Goal: Find specific page/section: Locate a particular part of the current website

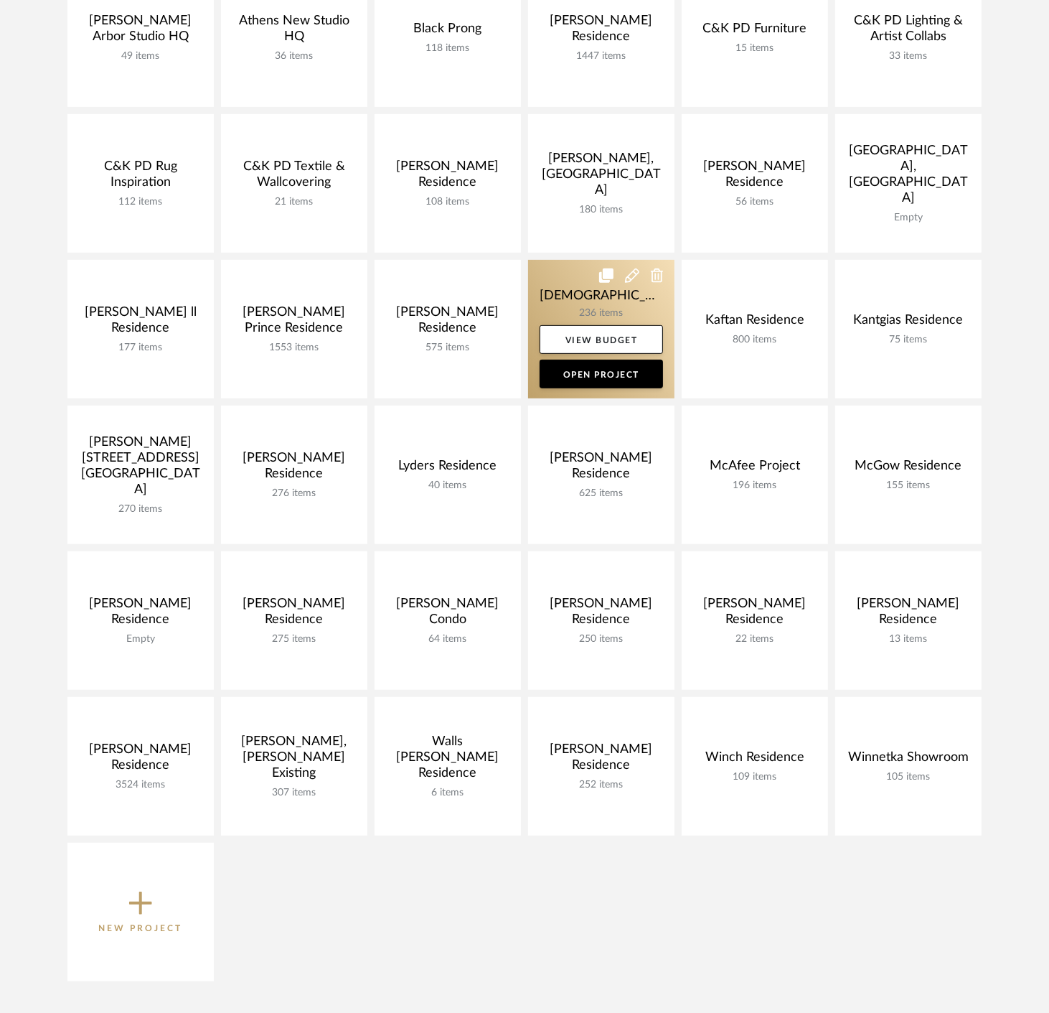
scroll to position [239, 0]
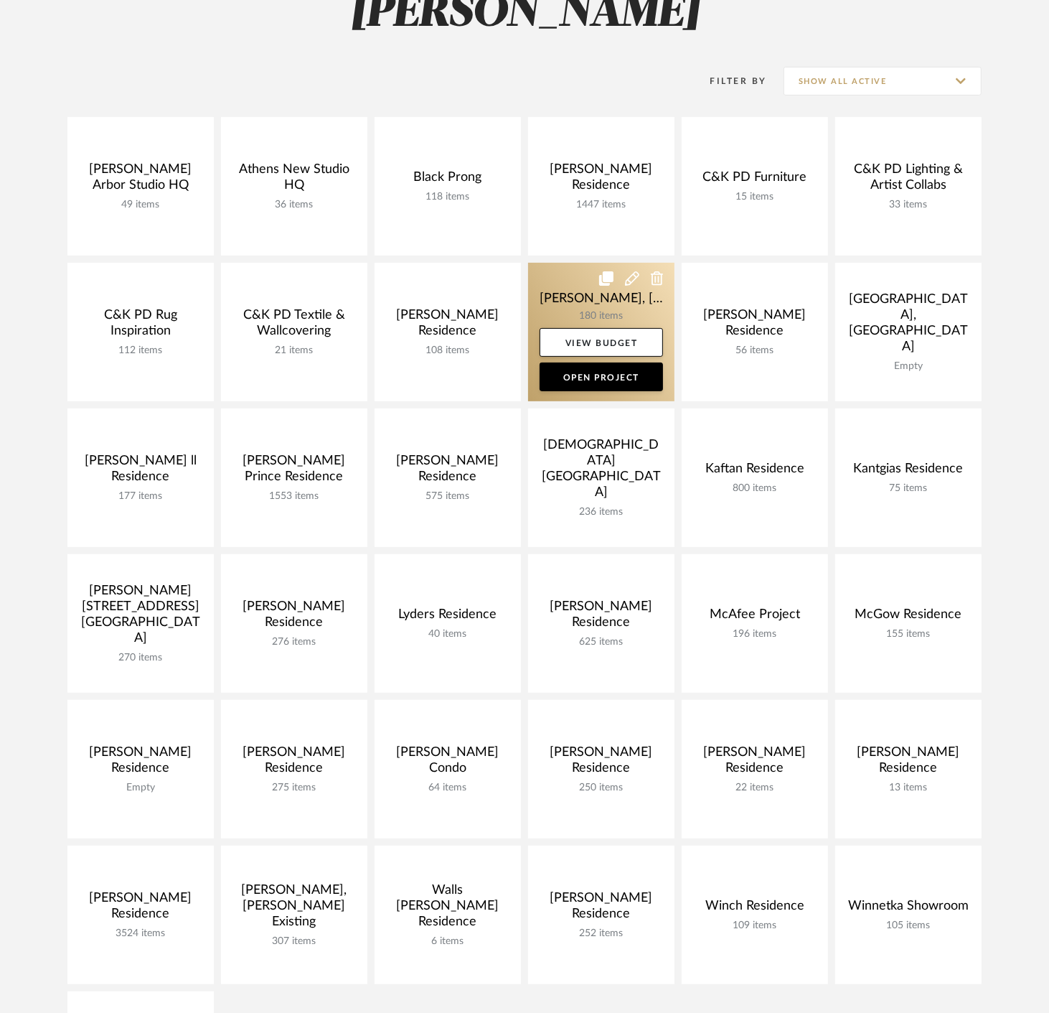
click at [579, 303] on link at bounding box center [601, 332] width 146 height 139
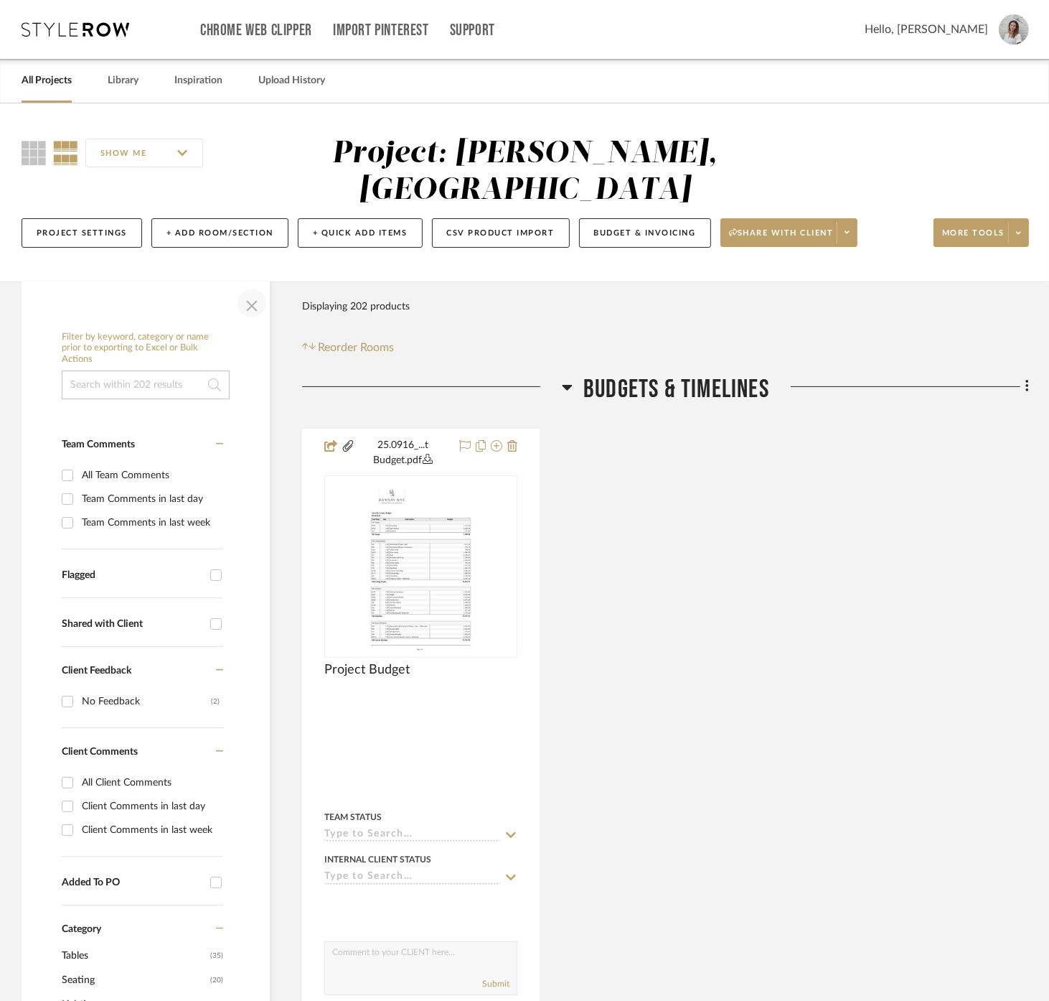
click at [244, 286] on span "button" at bounding box center [252, 303] width 34 height 34
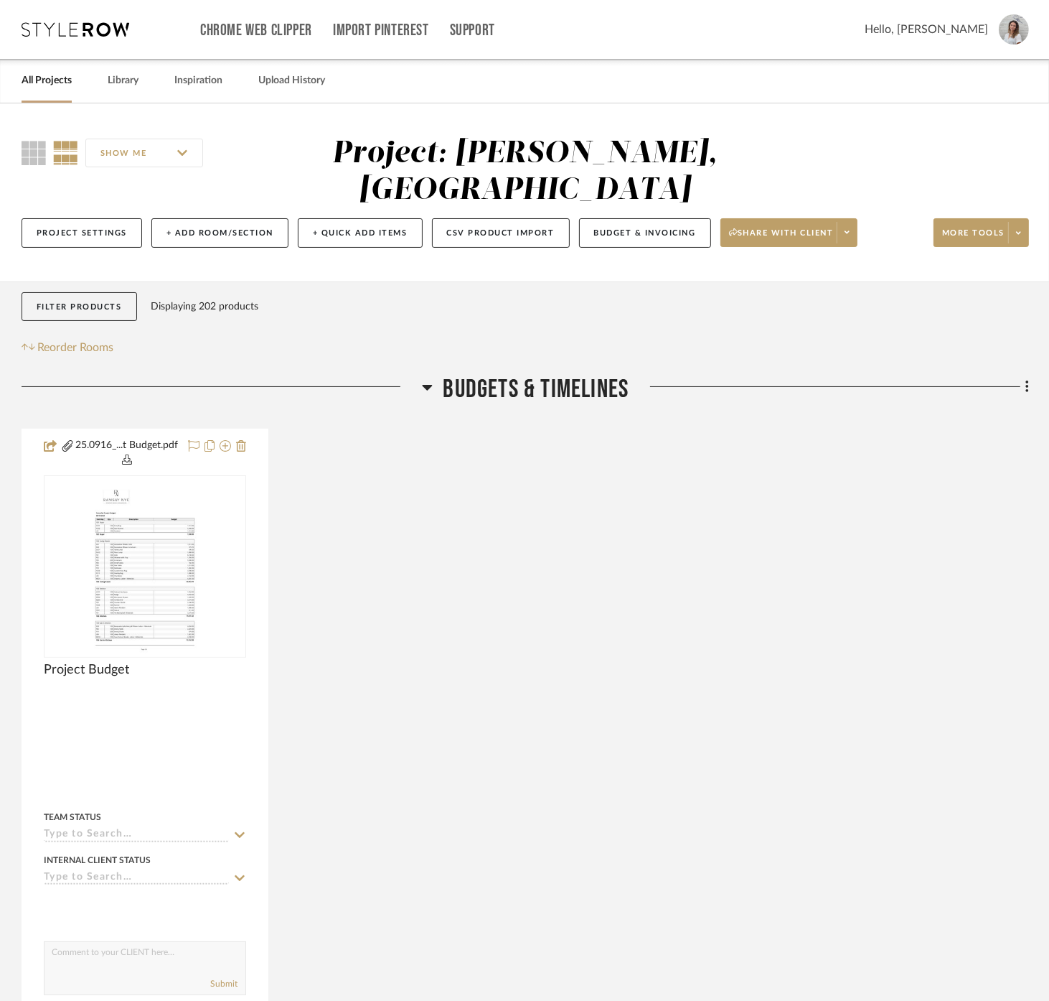
click at [632, 374] on div at bounding box center [829, 392] width 401 height 37
click at [576, 374] on span "Budgets & Timelines" at bounding box center [537, 389] width 186 height 31
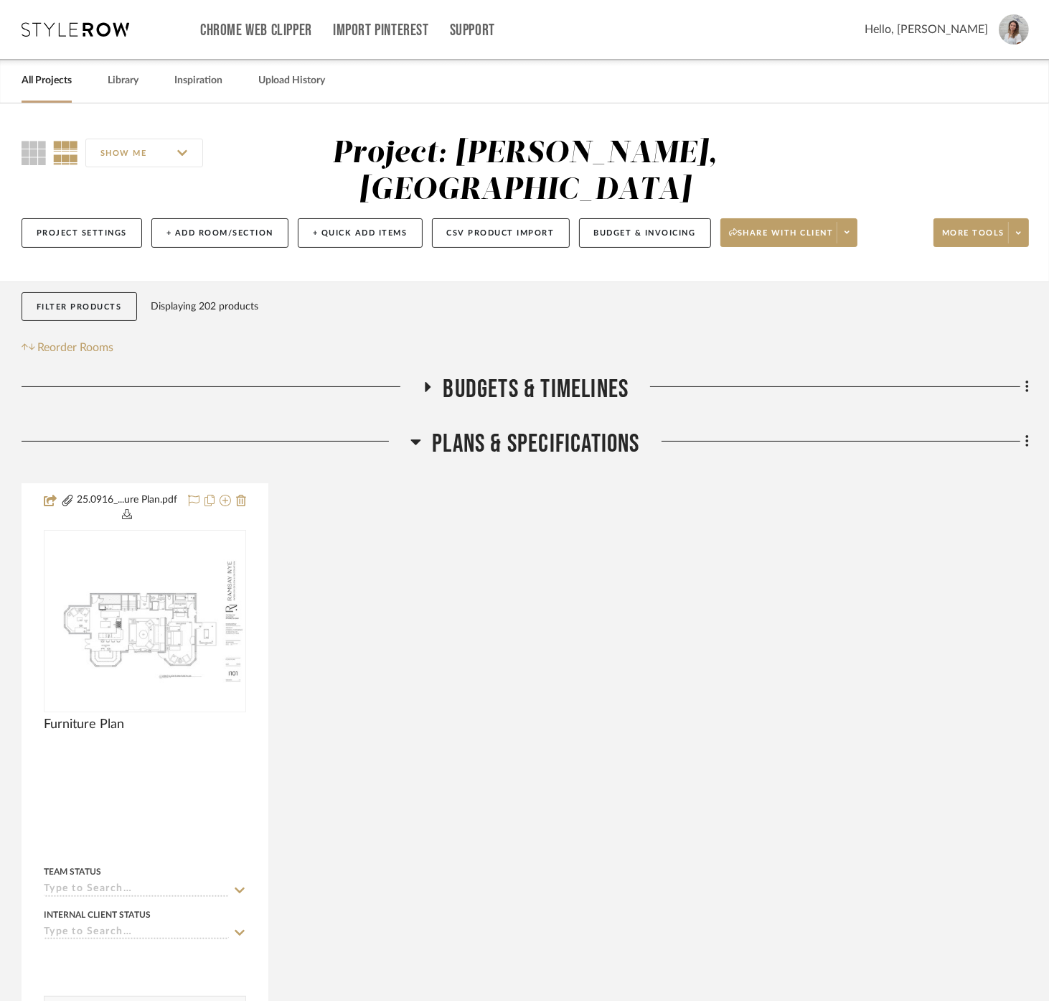
click at [570, 374] on span "Budgets & Timelines" at bounding box center [537, 389] width 186 height 31
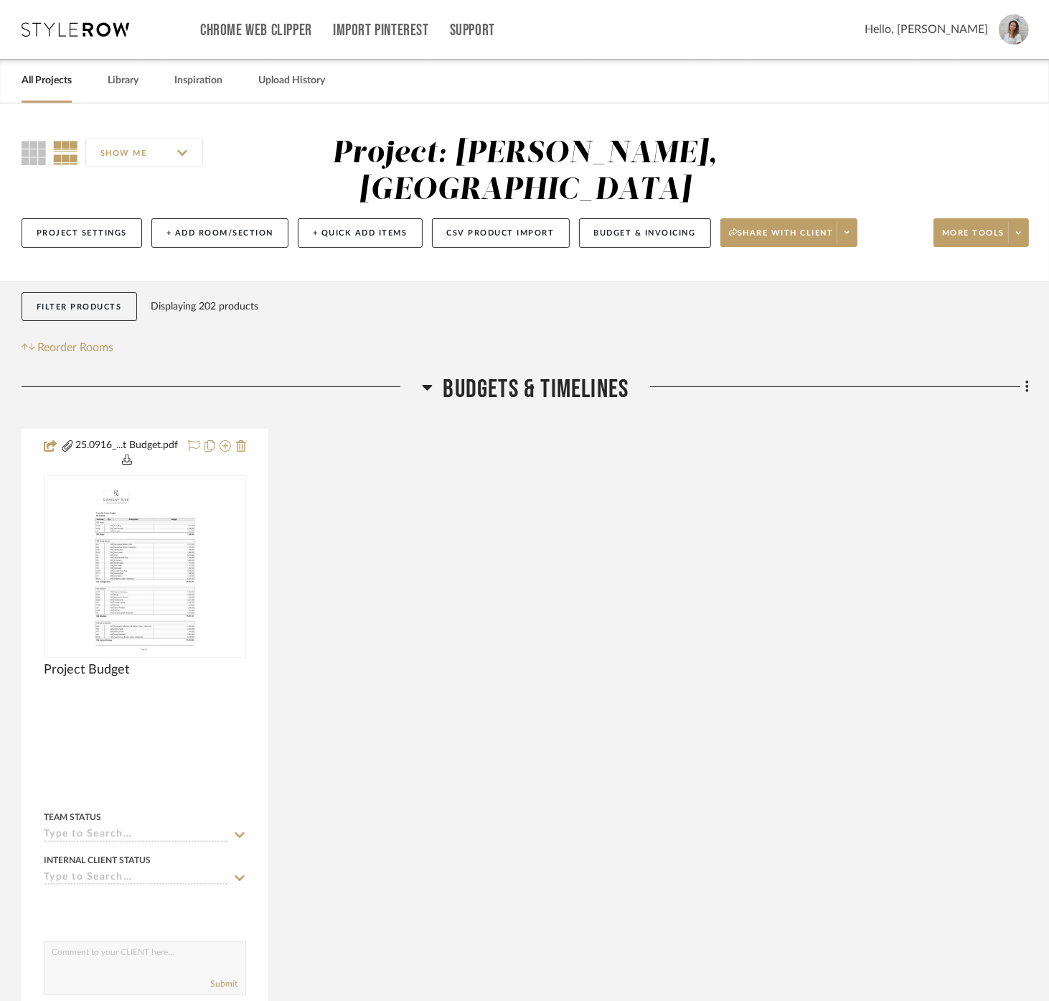
click at [549, 374] on span "Budgets & Timelines" at bounding box center [537, 389] width 186 height 31
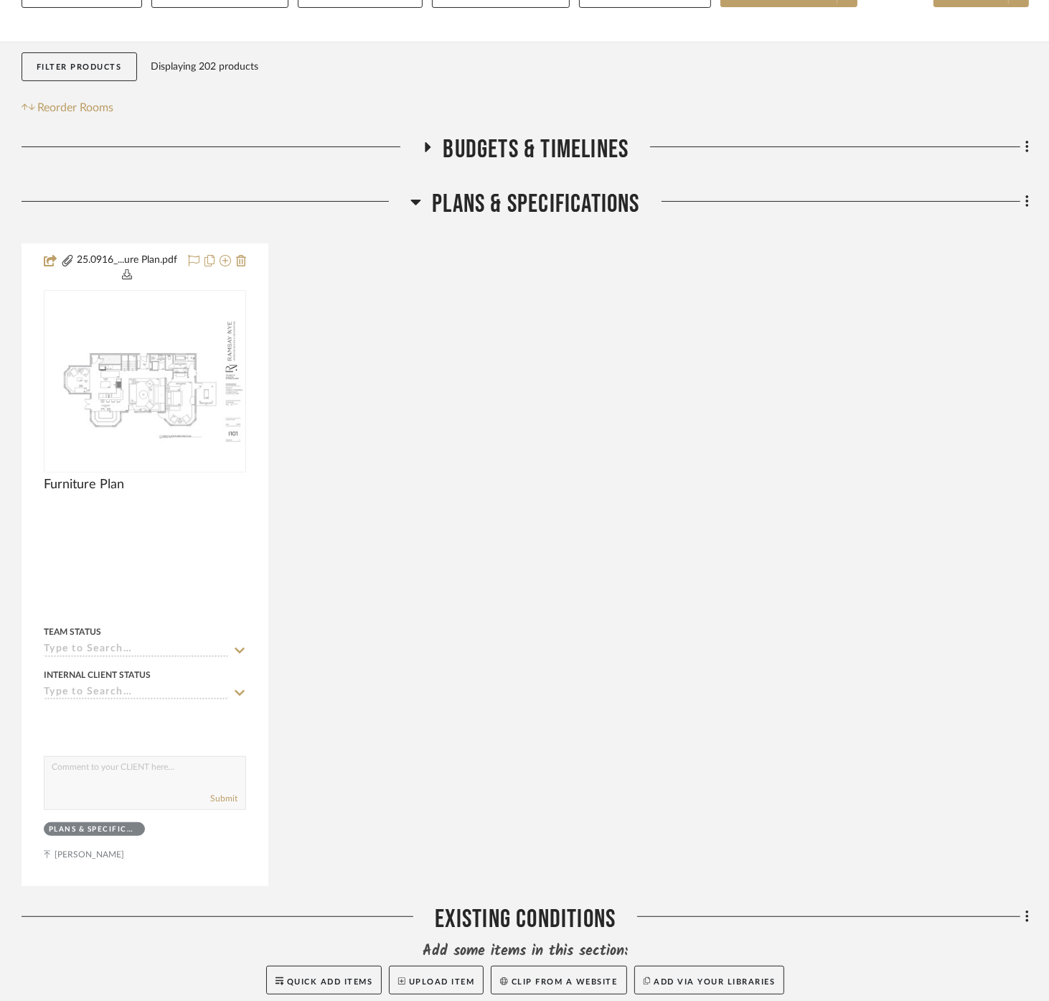
scroll to position [319, 0]
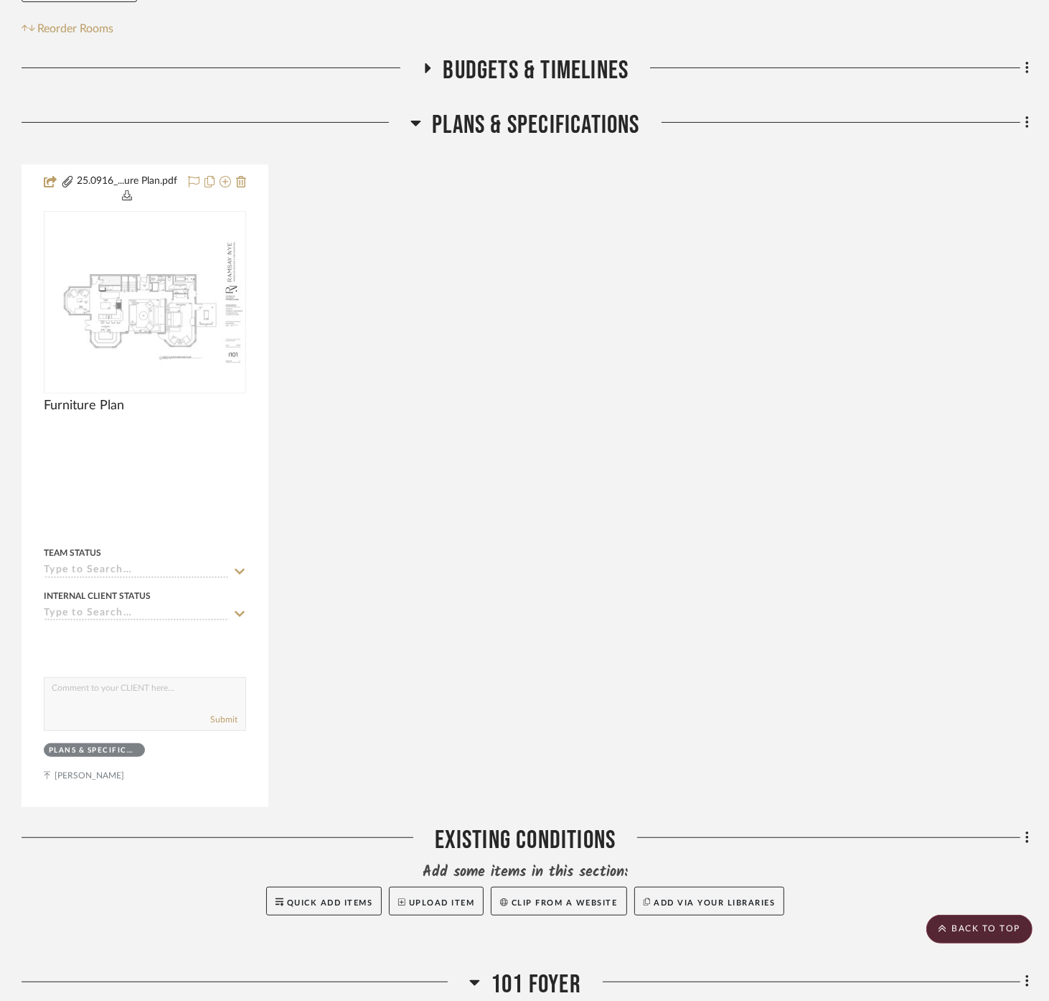
click at [498, 110] on span "Plans & Specifications" at bounding box center [535, 125] width 207 height 31
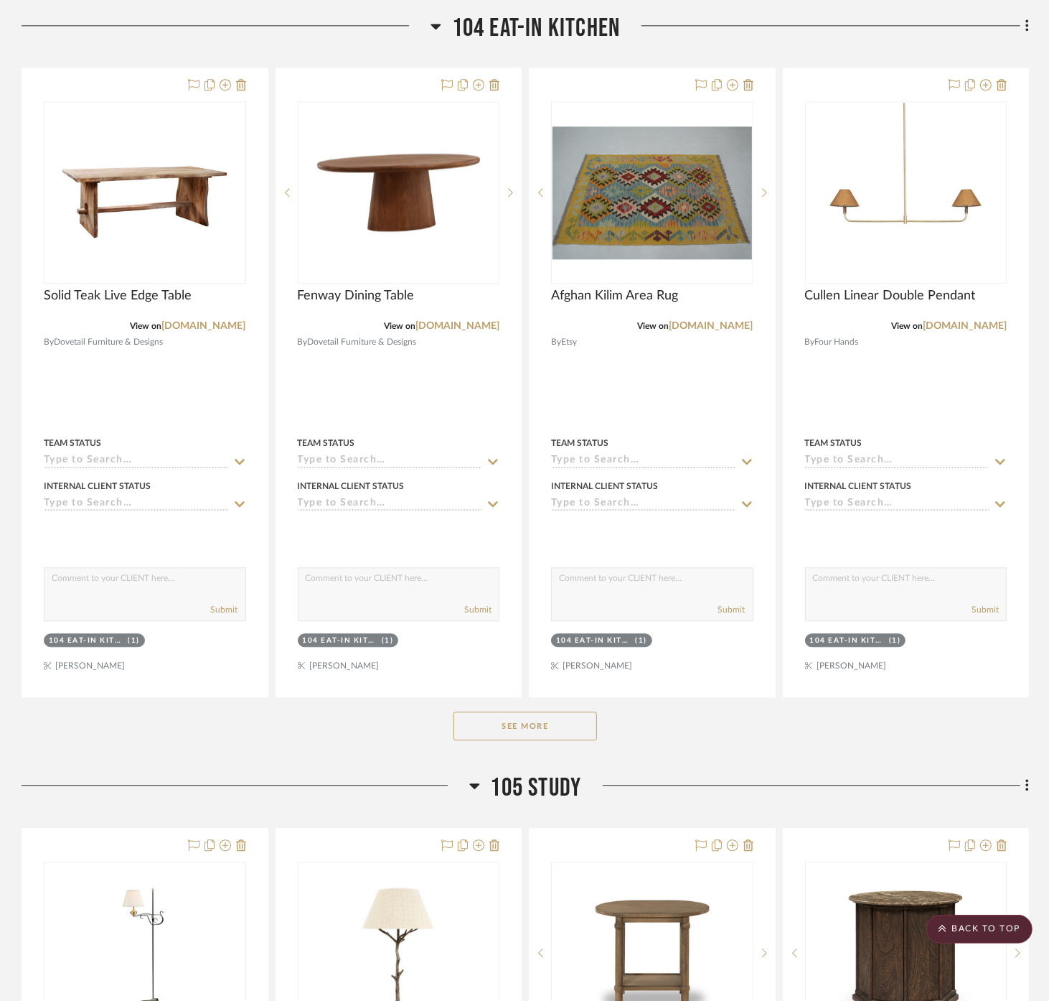
scroll to position [2871, 0]
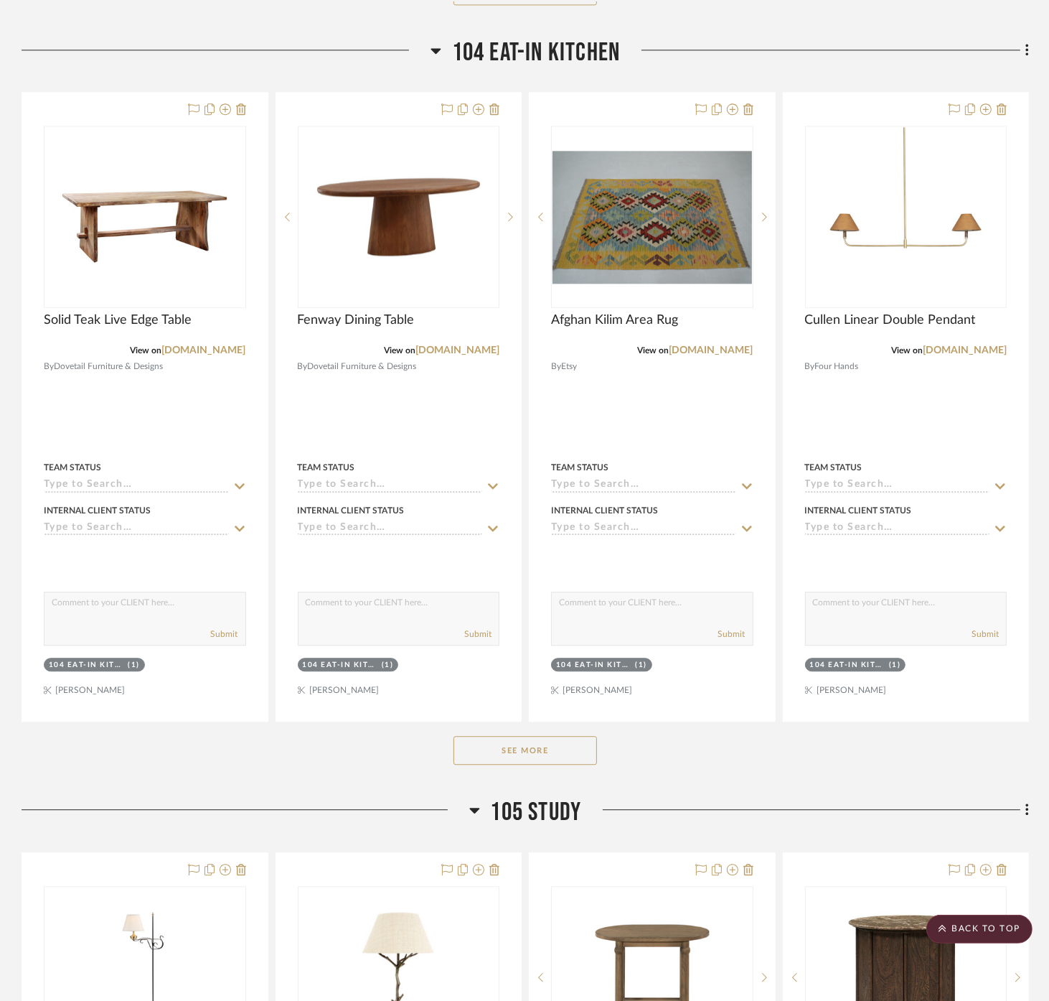
click at [533, 736] on button "See More" at bounding box center [526, 750] width 144 height 29
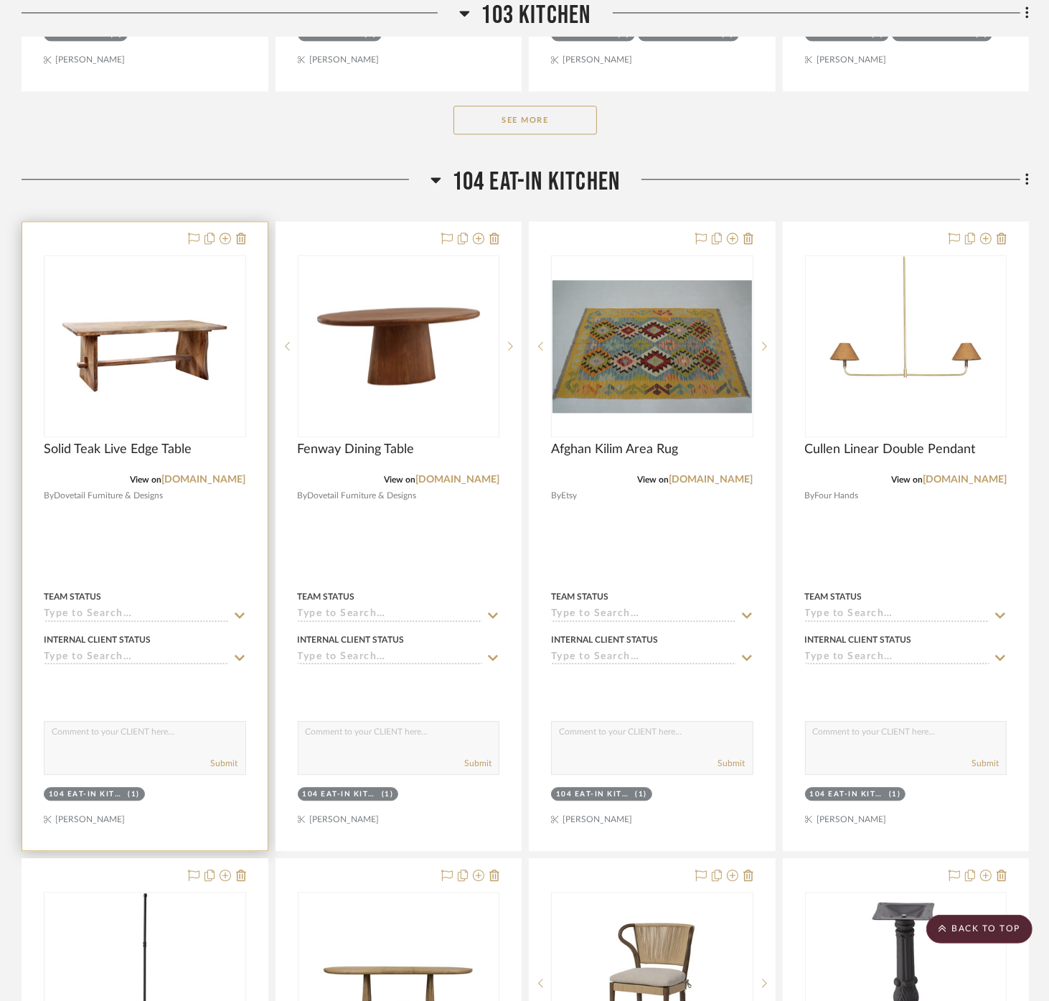
scroll to position [2472, 0]
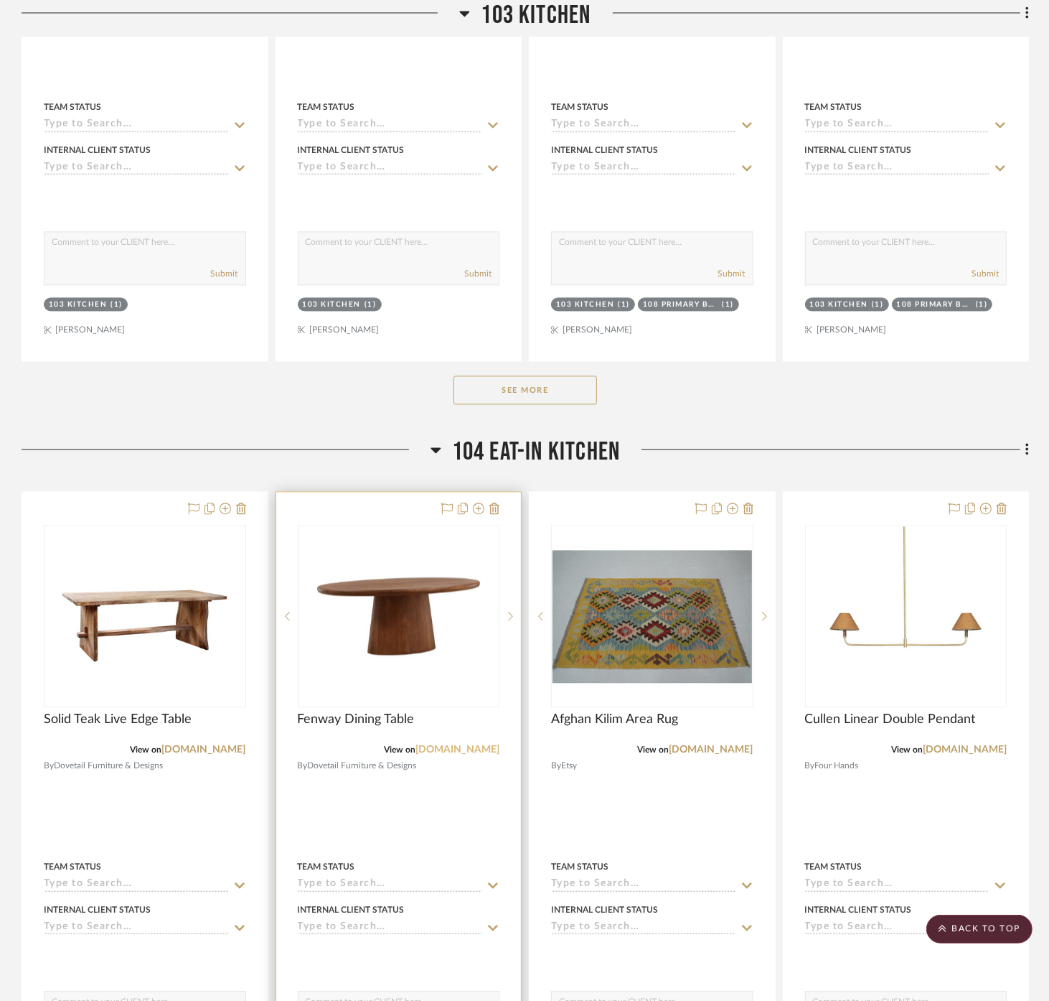
click at [496, 744] on link "[DOMAIN_NAME]" at bounding box center [458, 749] width 84 height 10
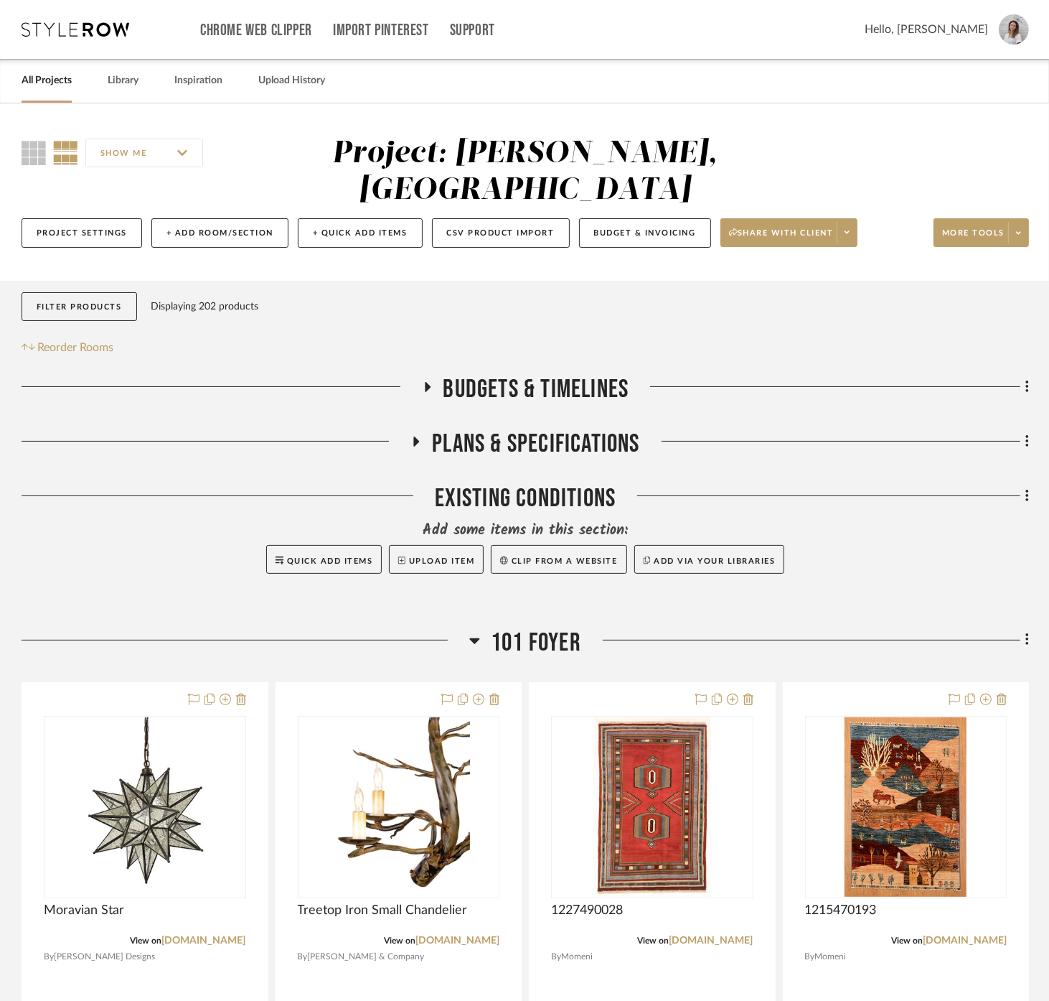
click at [535, 627] on span "101 Foyer" at bounding box center [536, 642] width 90 height 31
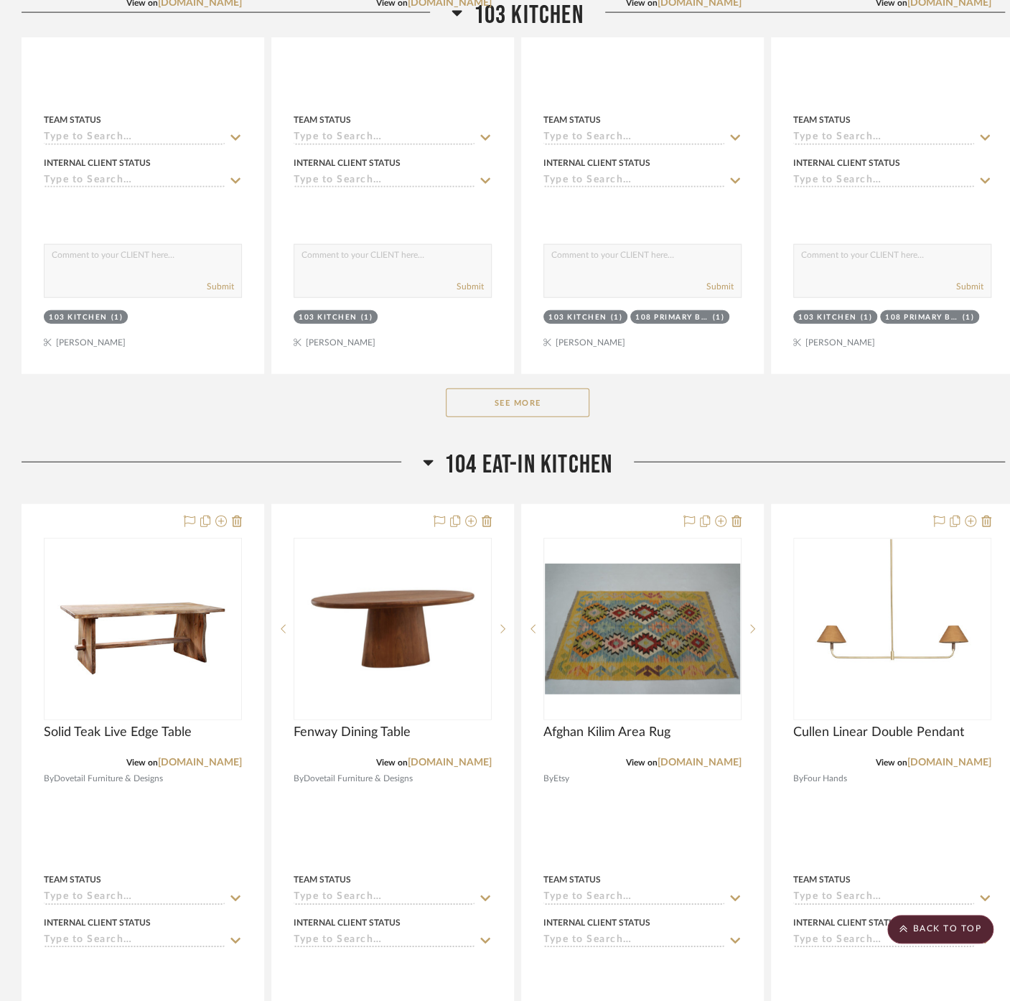
scroll to position [1993, 0]
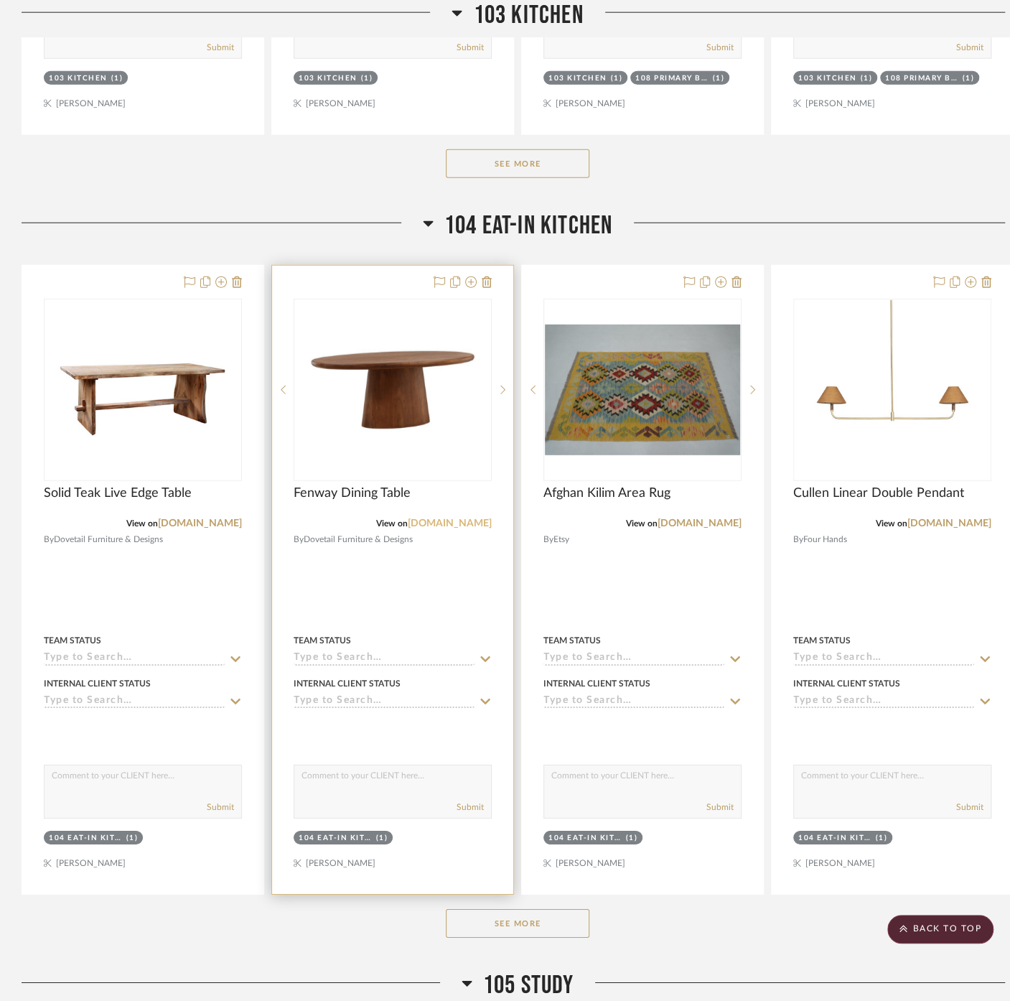
click at [466, 518] on link "[DOMAIN_NAME]" at bounding box center [450, 523] width 84 height 10
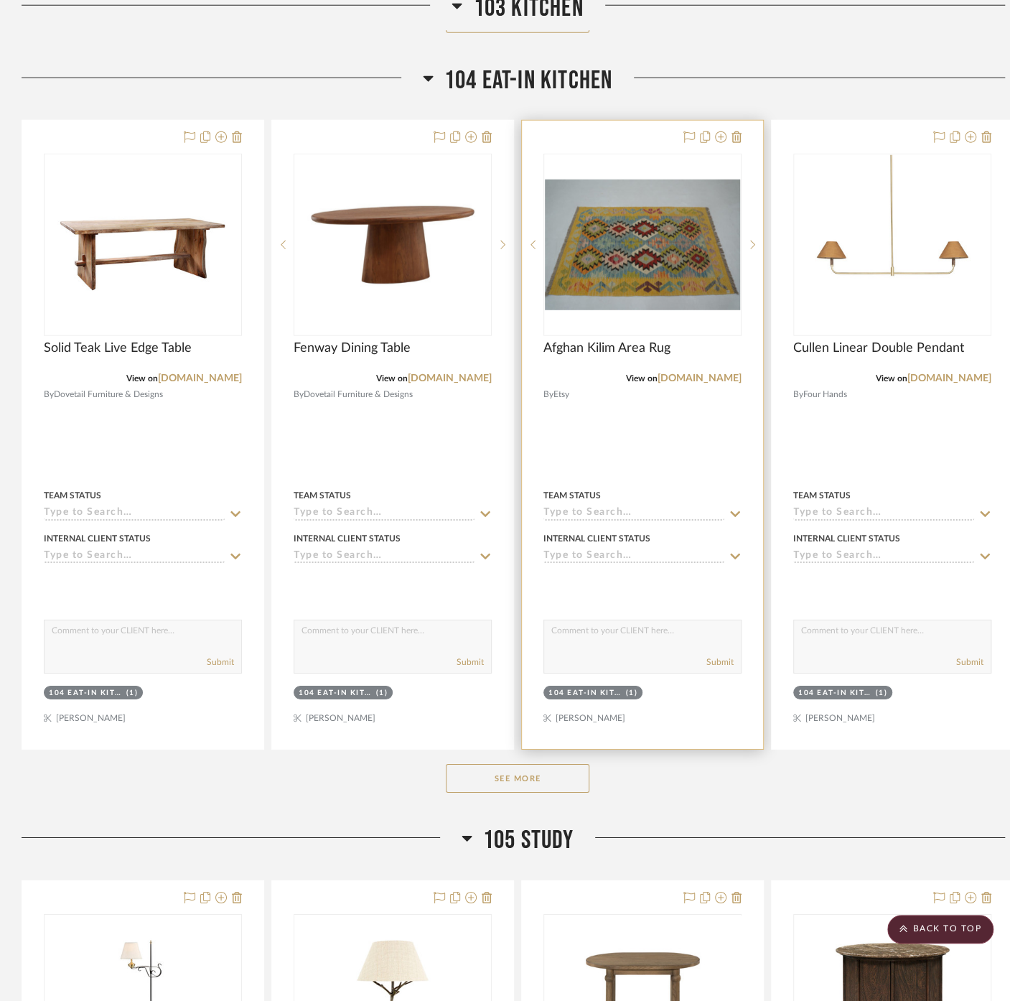
scroll to position [2073, 0]
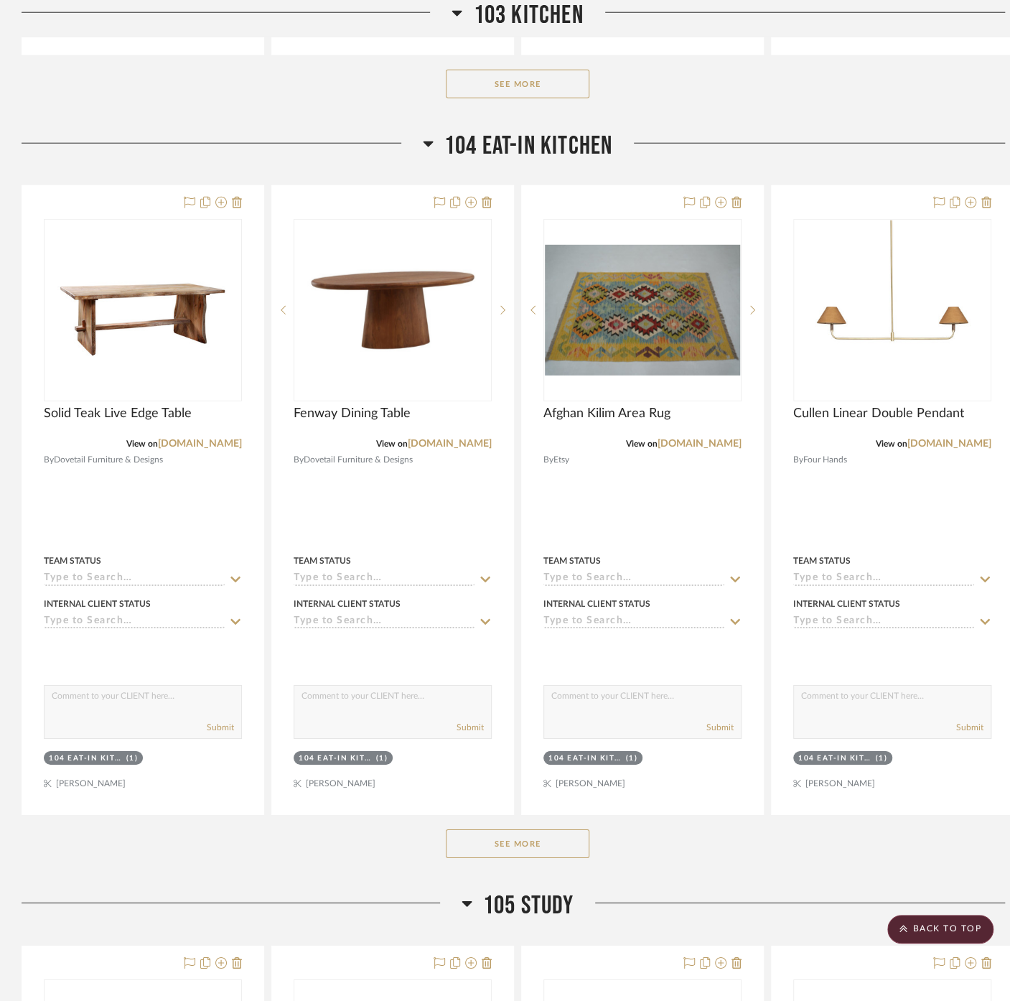
click at [487, 829] on button "See More" at bounding box center [518, 843] width 144 height 29
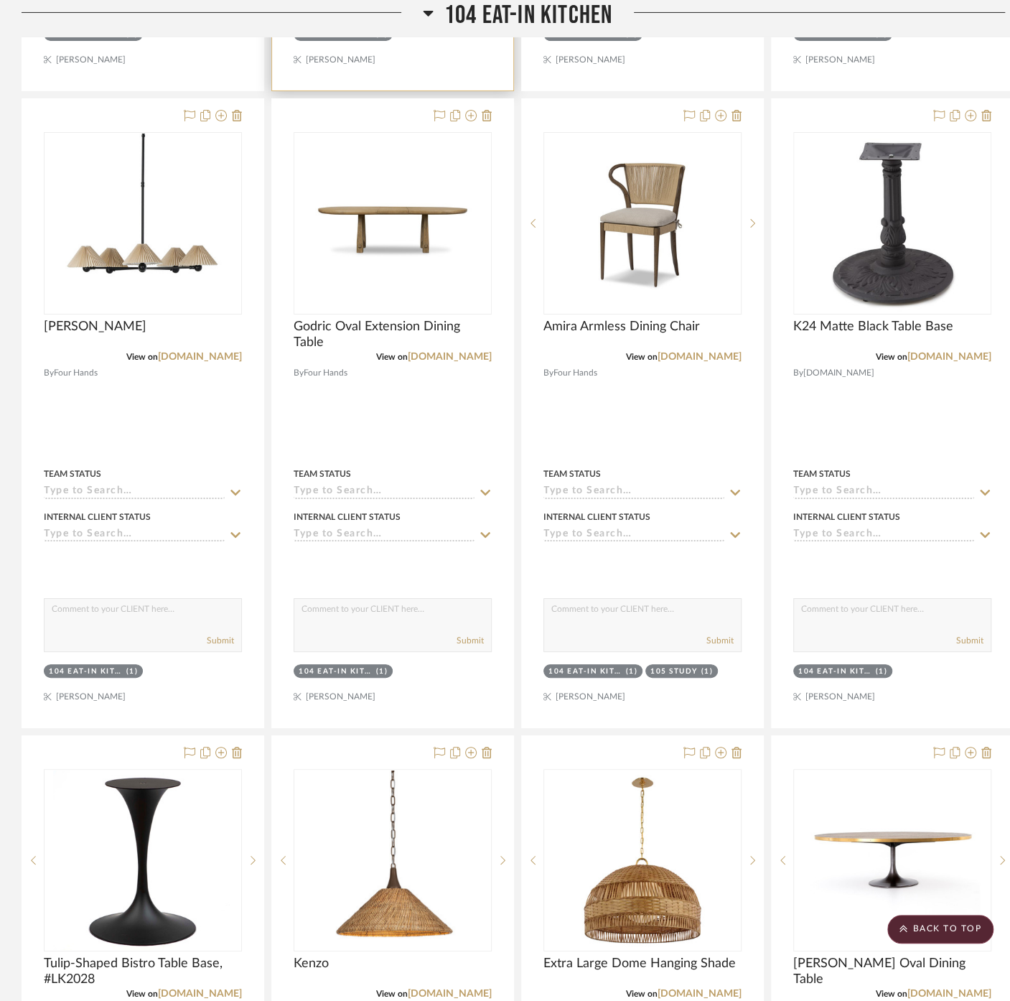
scroll to position [2791, 0]
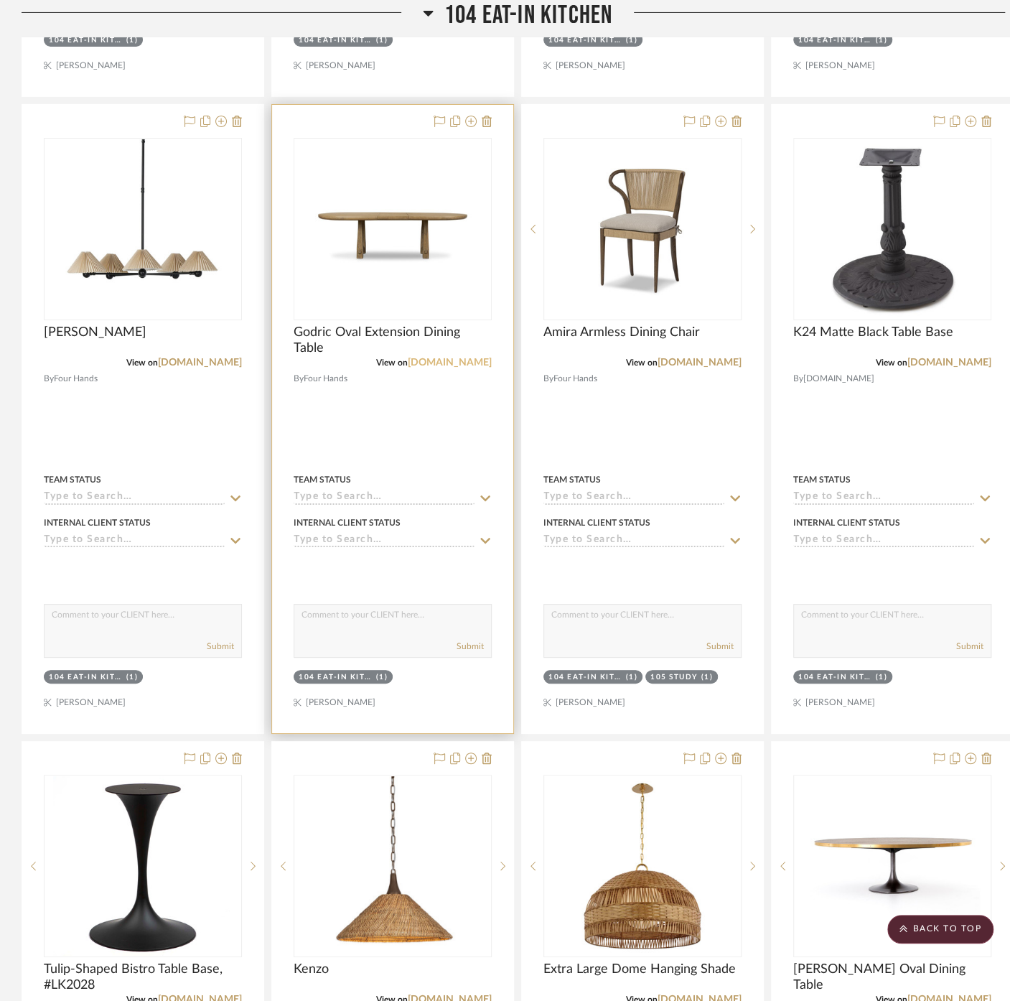
click at [456, 357] on link "[DOMAIN_NAME]" at bounding box center [450, 362] width 84 height 10
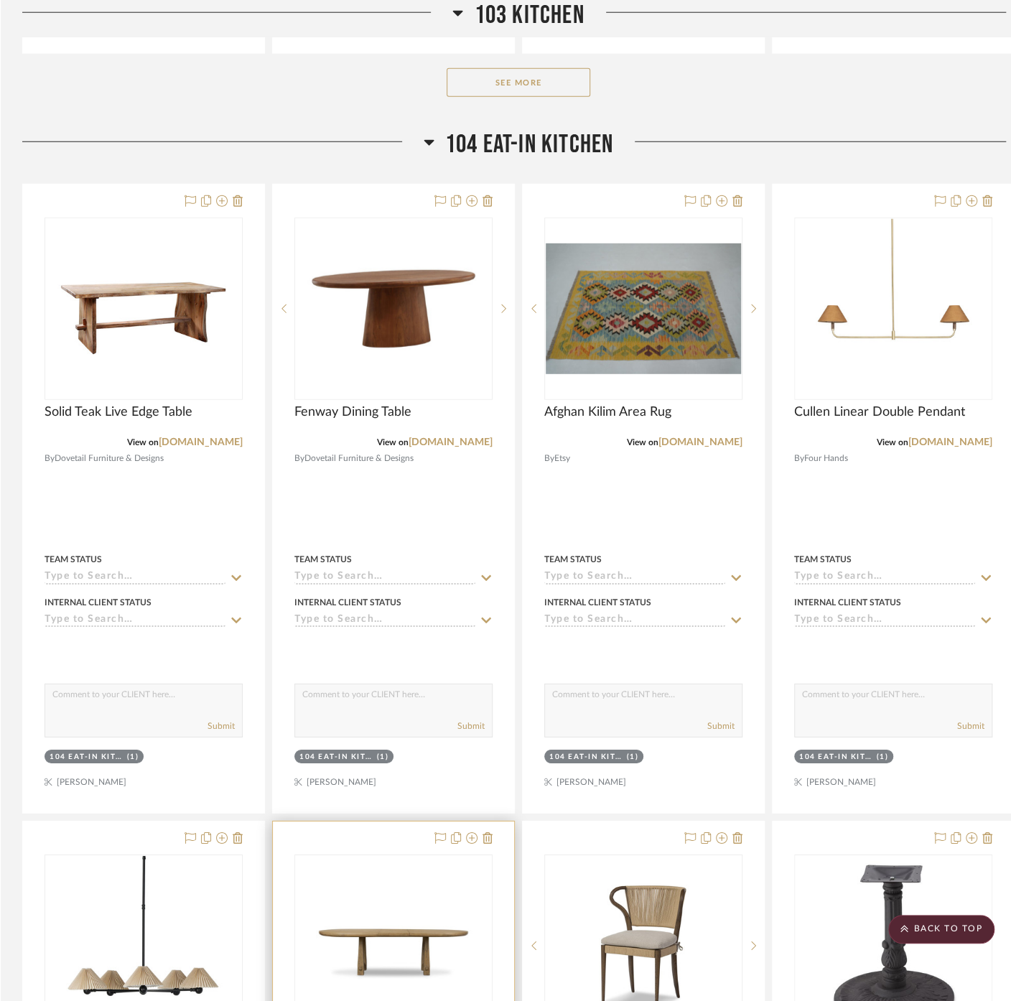
scroll to position [1914, 0]
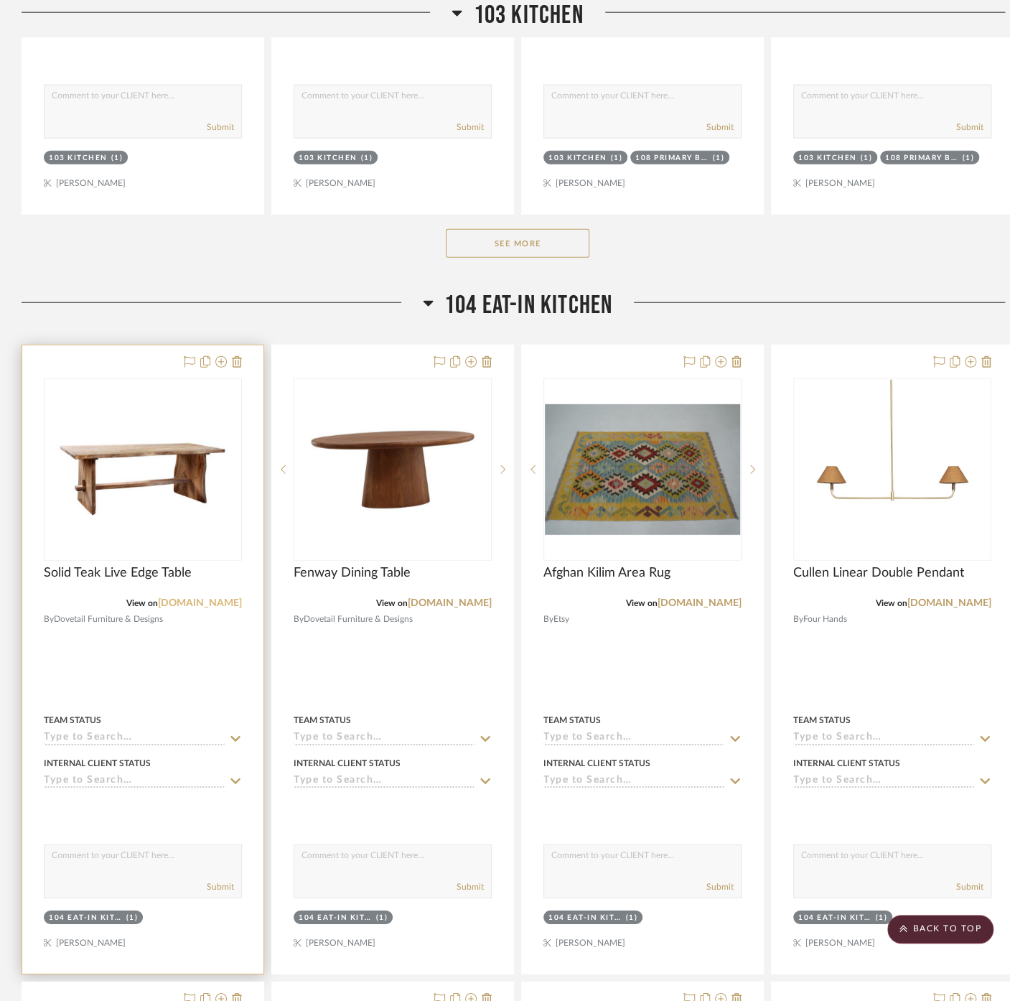
click at [202, 598] on link "[DOMAIN_NAME]" at bounding box center [200, 603] width 84 height 10
